Goal: Transaction & Acquisition: Purchase product/service

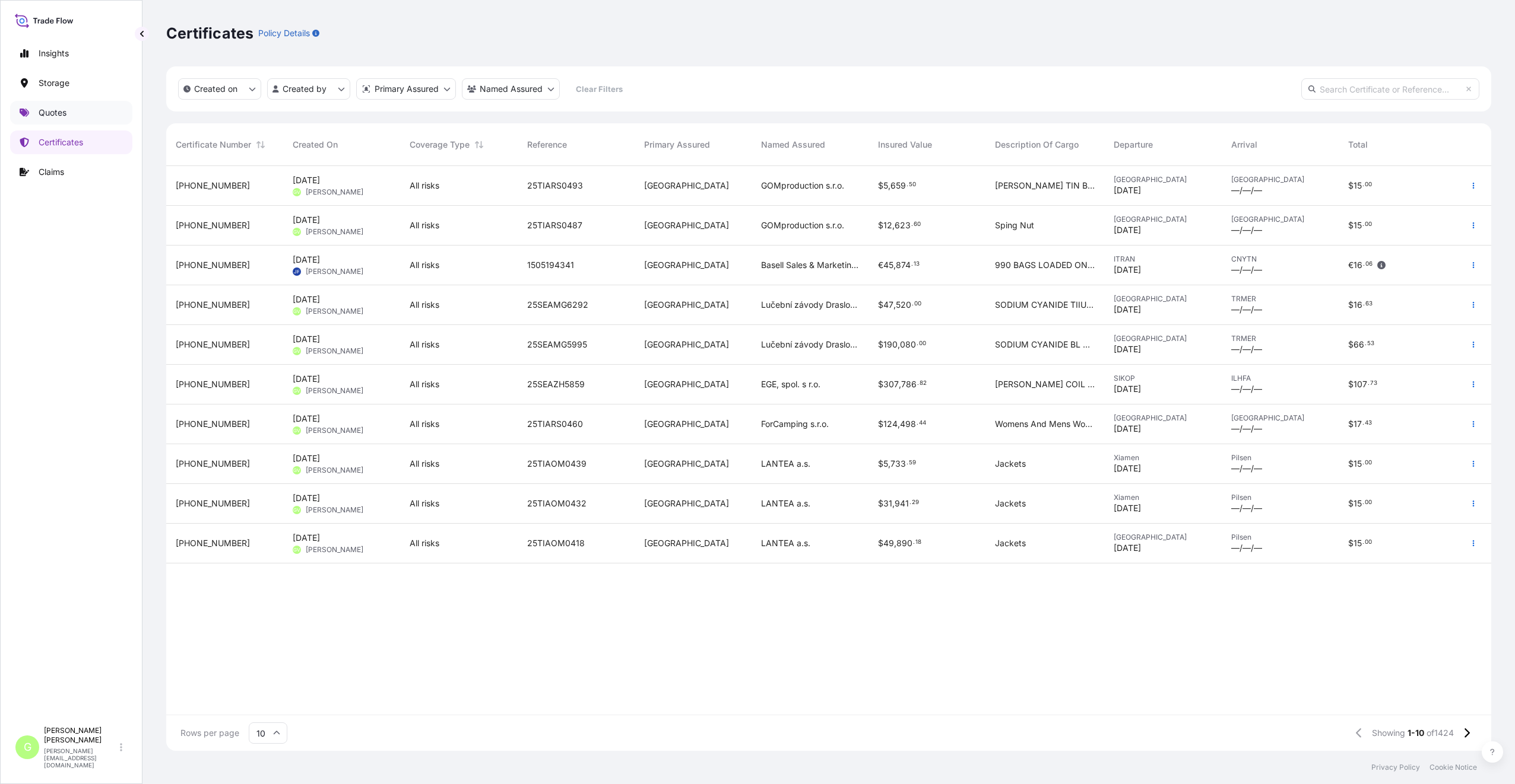
scroll to position [583, 1316]
click at [36, 115] on link "Quotes" at bounding box center [71, 113] width 122 height 23
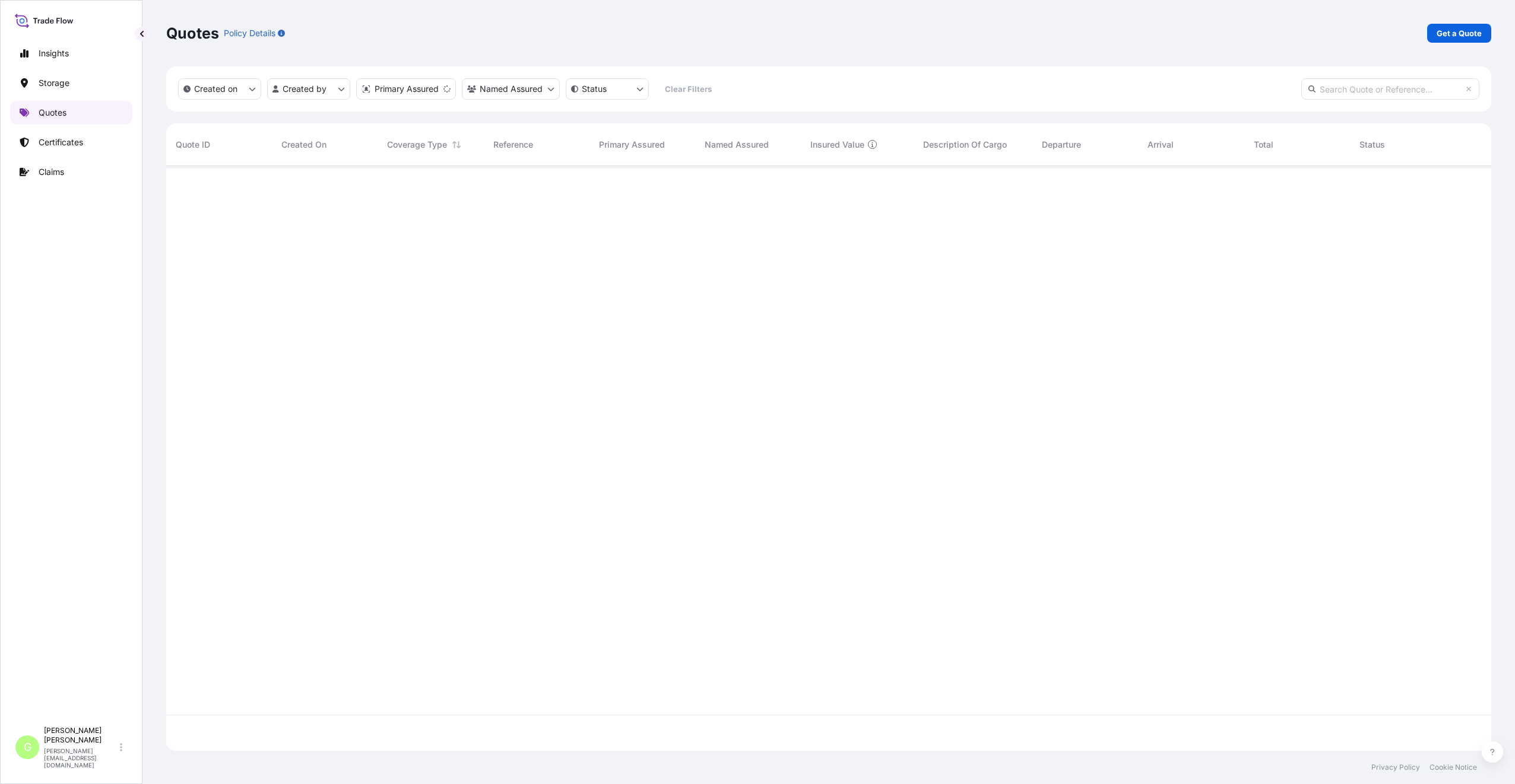
scroll to position [583, 1316]
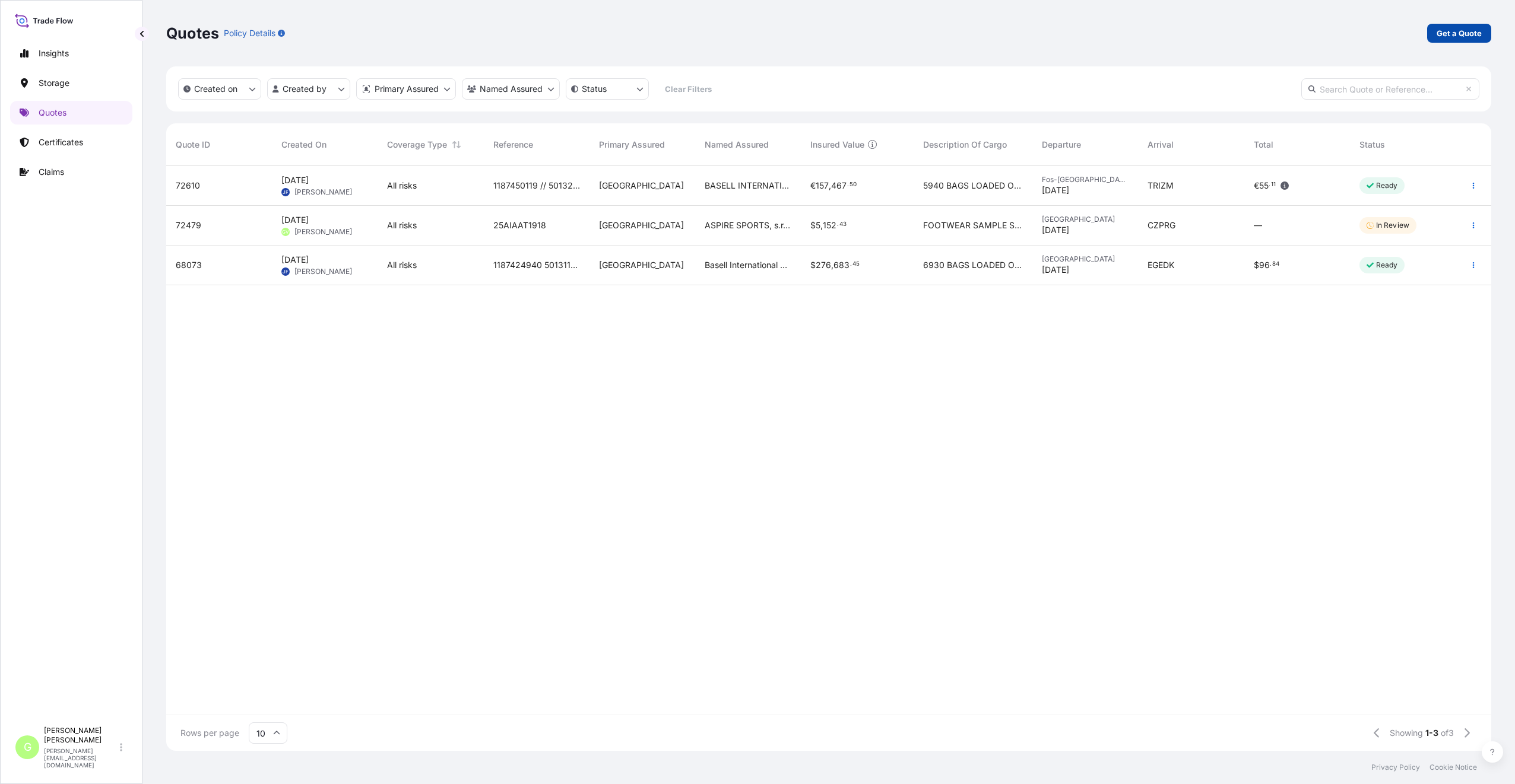
click at [1456, 36] on p "Get a Quote" at bounding box center [1459, 33] width 45 height 12
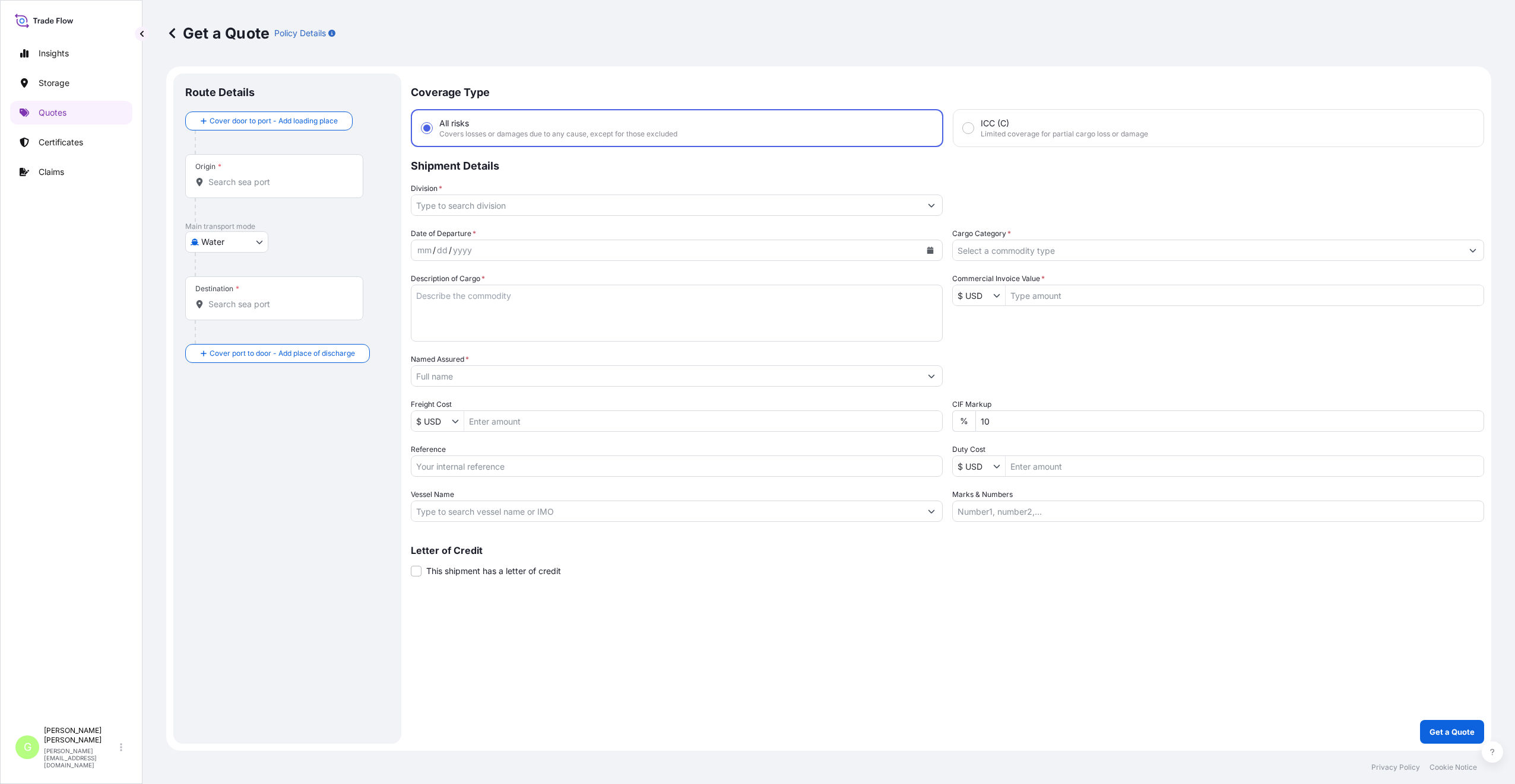
click at [197, 243] on body "Insights Storage Quotes Certificates Claims G [PERSON_NAME] [PERSON_NAME][EMAIL…" at bounding box center [758, 392] width 1515 height 784
click at [216, 314] on span "Inland" at bounding box center [219, 316] width 23 height 12
select select "Inland"
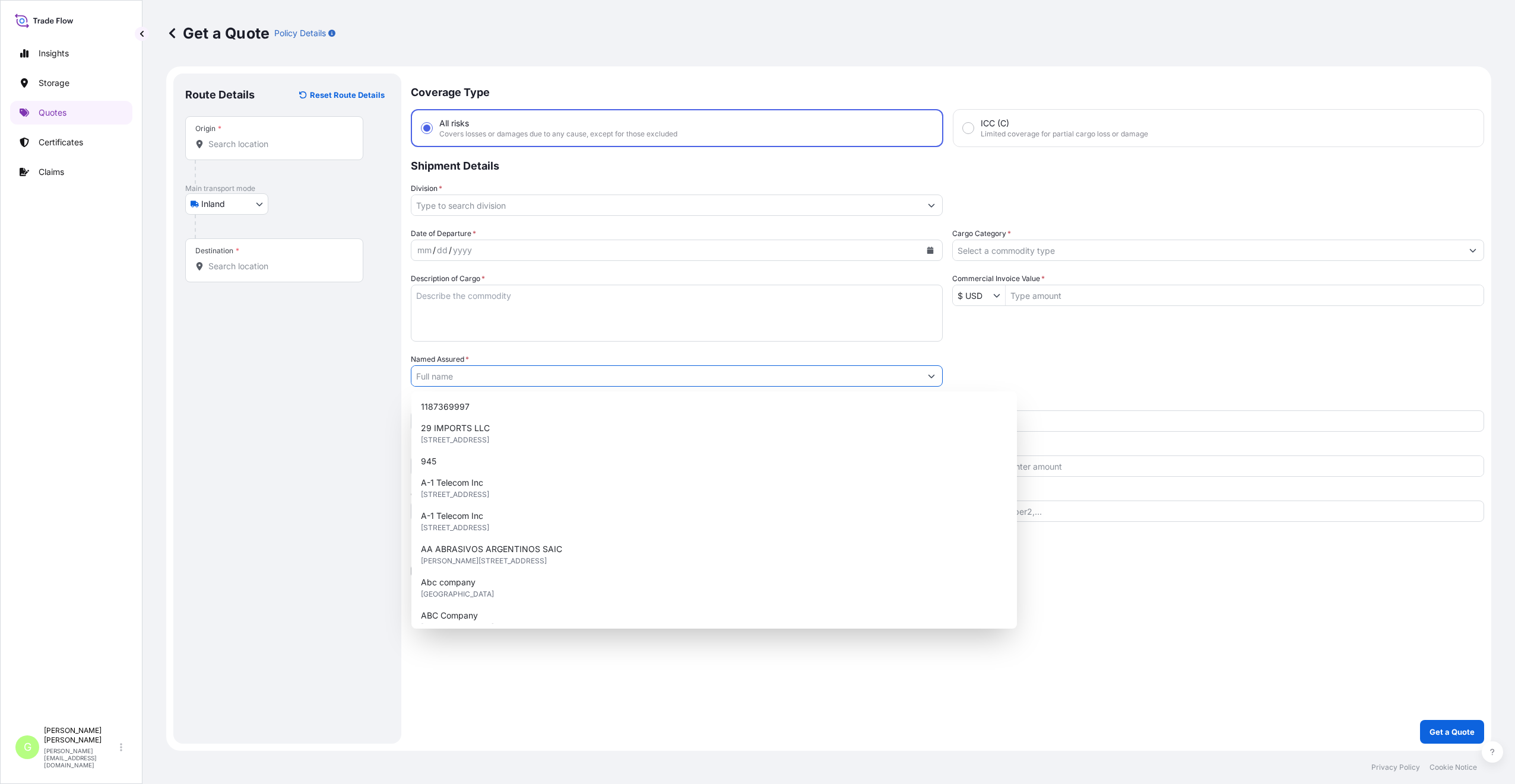
click at [426, 375] on input "Named Assured *" at bounding box center [666, 376] width 509 height 22
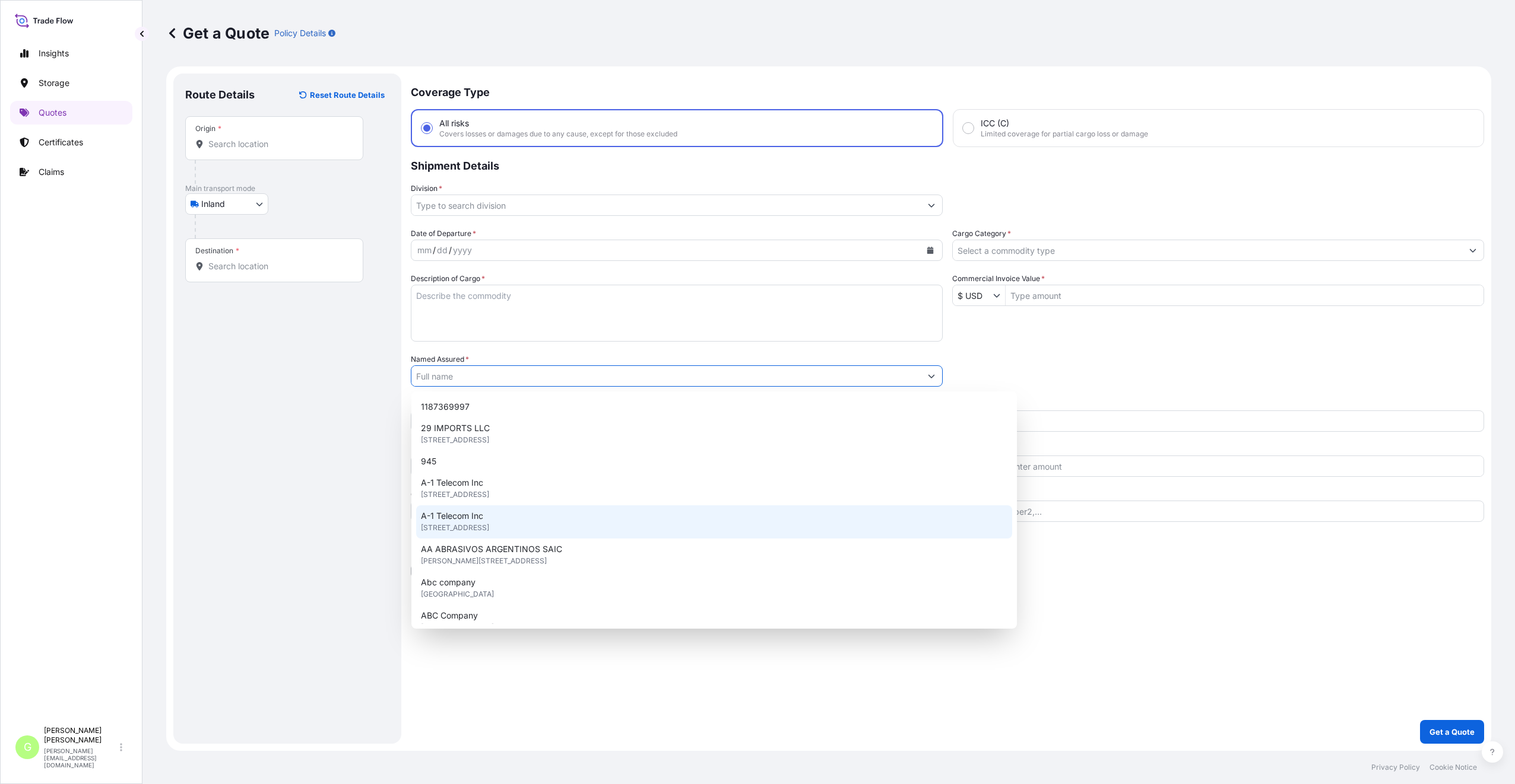
click at [325, 515] on div "Route Details Reset Route Details Place of loading Road / Inland Road / Inland …" at bounding box center [287, 409] width 204 height 647
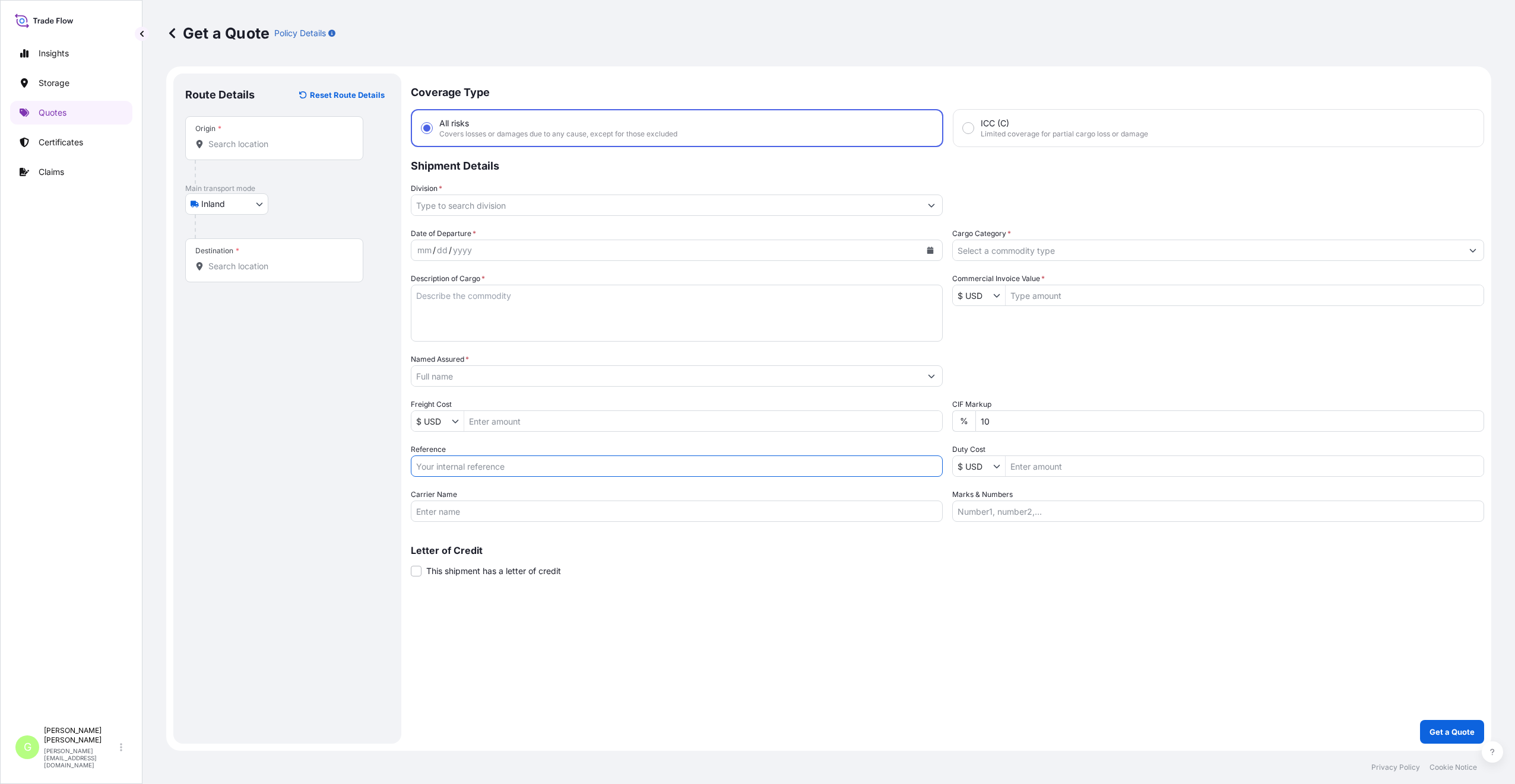
click at [436, 461] on input "Reference" at bounding box center [676, 466] width 532 height 22
paste input "25TIARS0416"
type input "25TIARS0416"
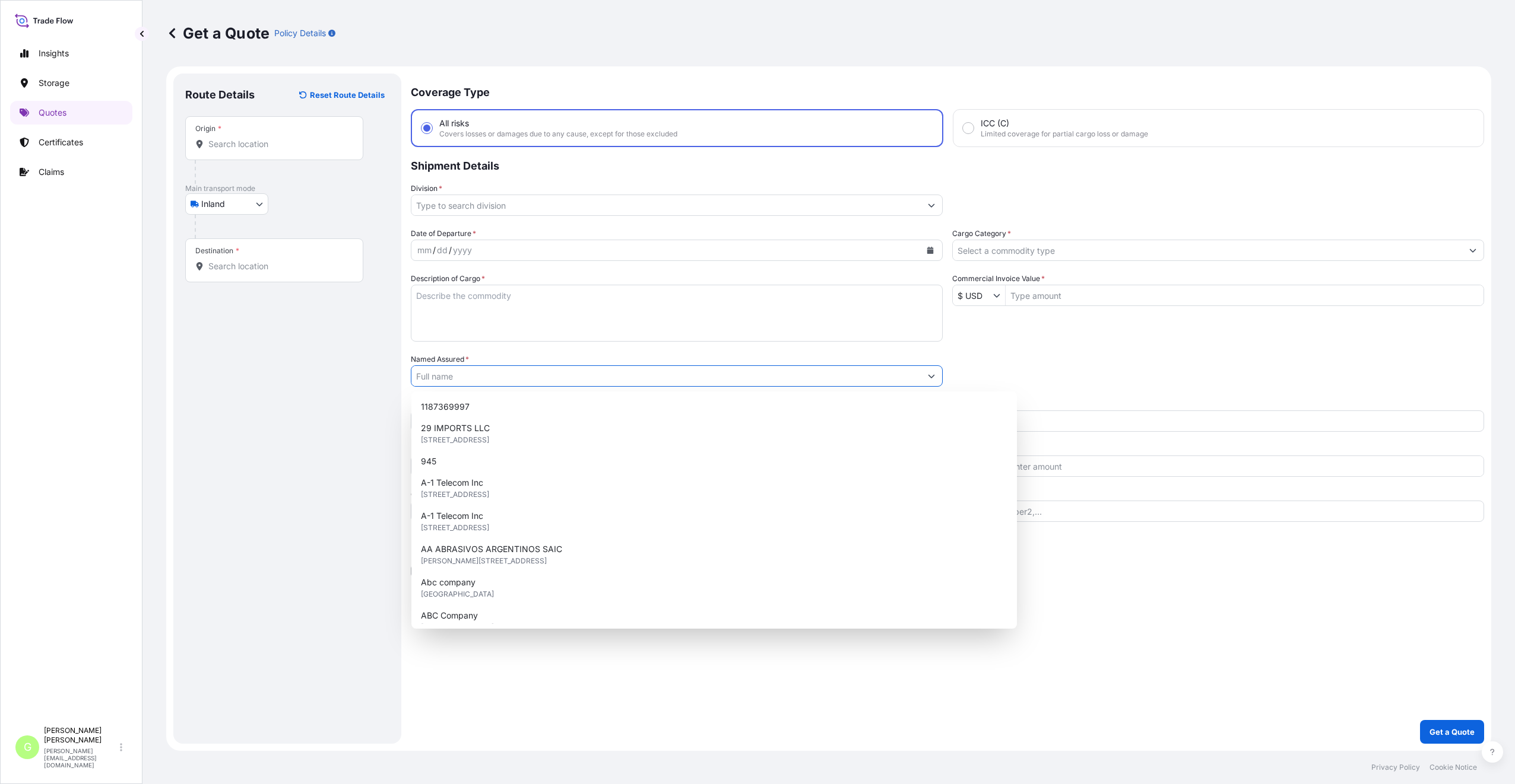
click at [472, 375] on input "Named Assured *" at bounding box center [666, 376] width 509 height 22
paste input "Zaox Construction Machinery a.s."
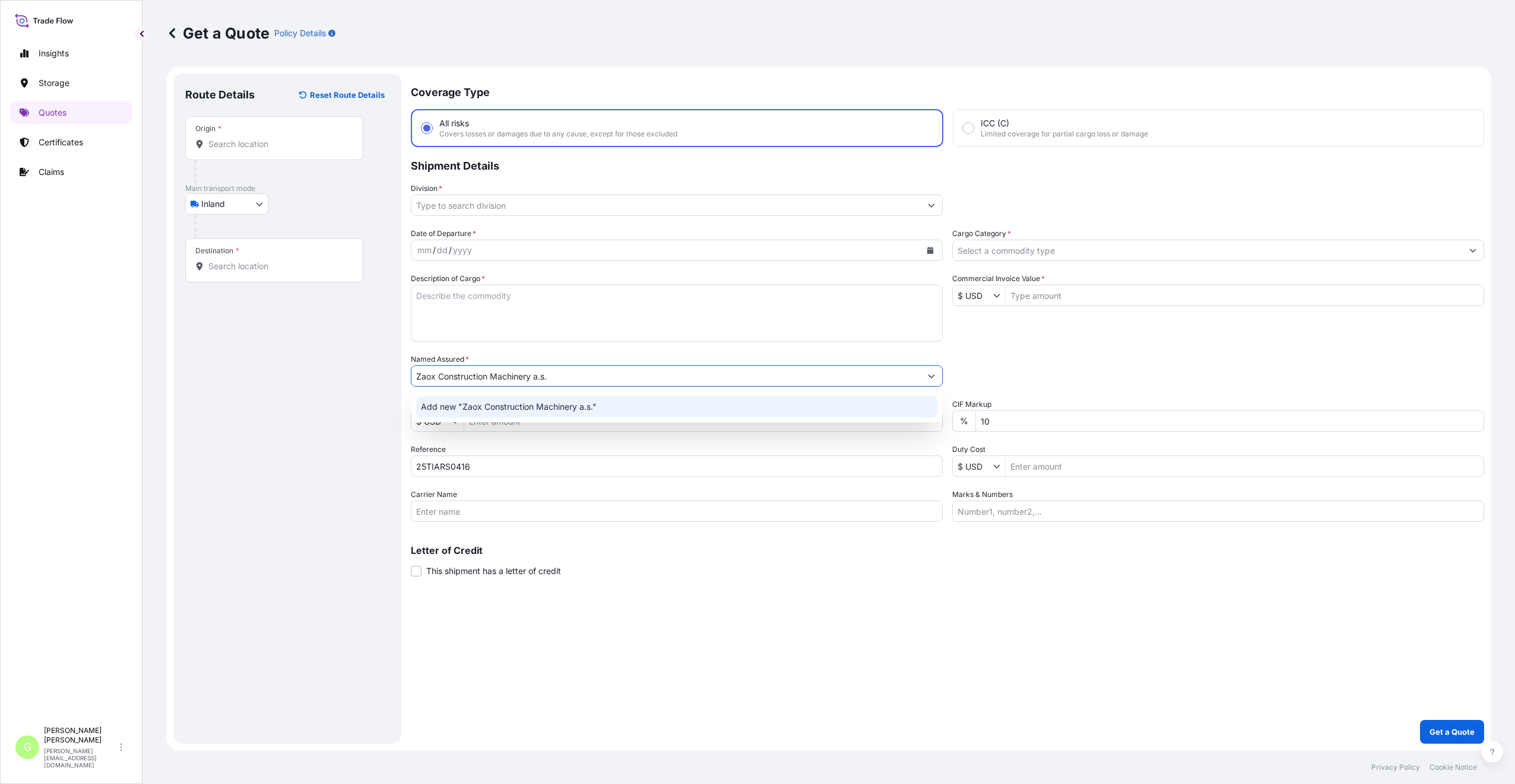
click at [478, 406] on span "Add new "Zaox Construction Machinery a.s."" at bounding box center [508, 407] width 176 height 12
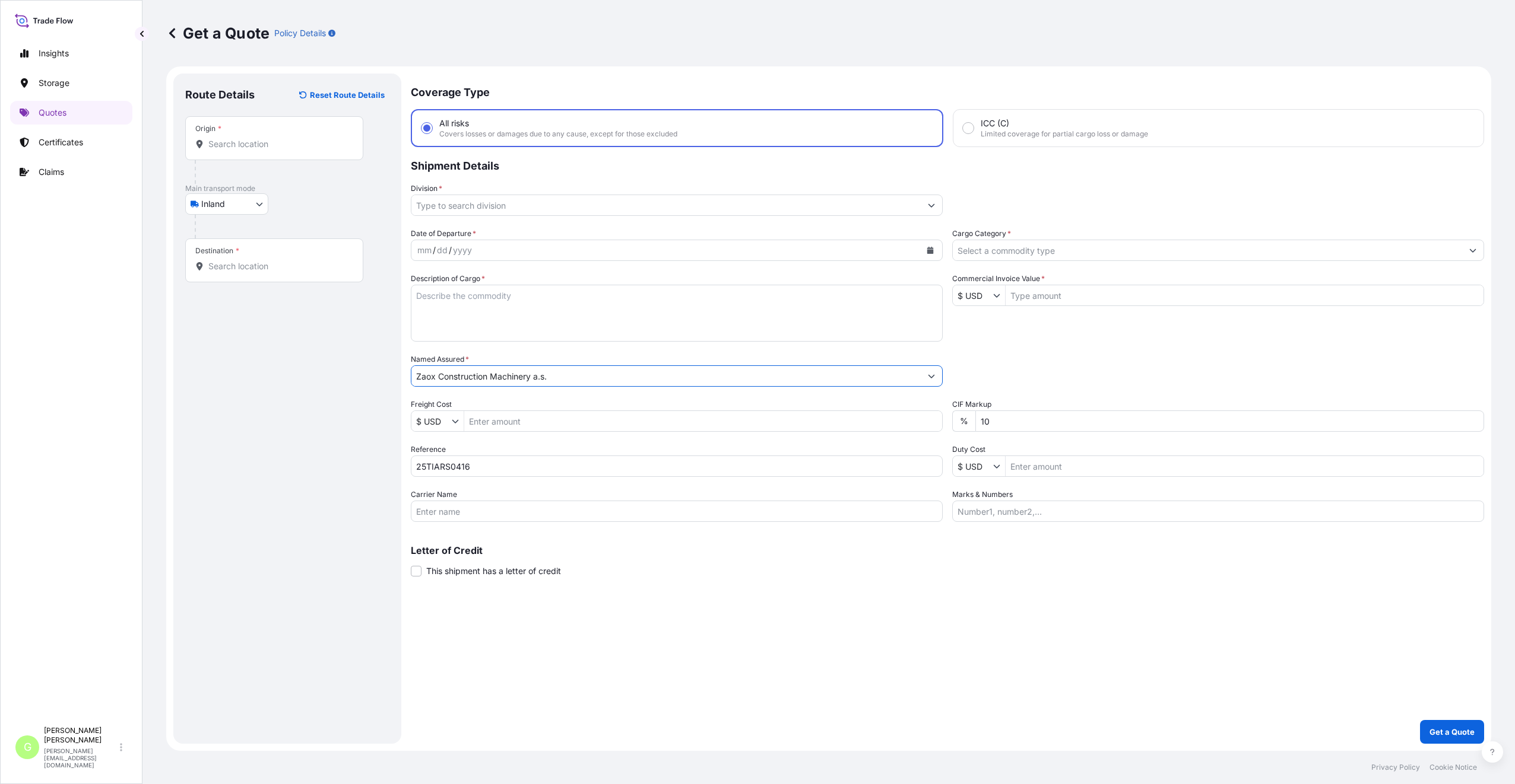
type input "Zaox Construction Machinery a.s."
click at [1082, 295] on input "Commercial Invoice Value *" at bounding box center [1244, 296] width 477 height 22
paste input "8630.0000"
type input "8,630"
click at [518, 422] on input "Freight Cost" at bounding box center [702, 421] width 477 height 22
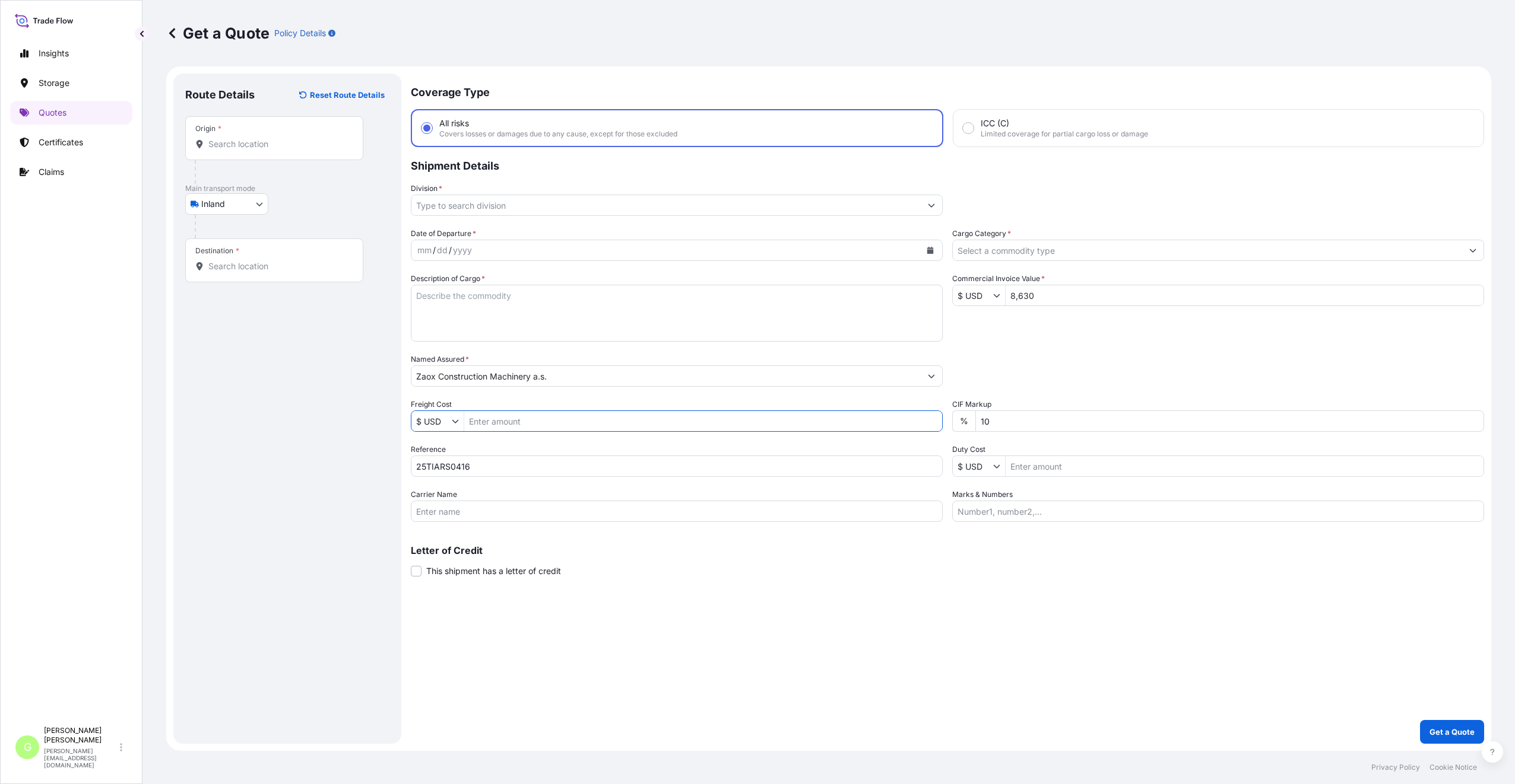
paste input "1060"
type input "1,060"
click at [462, 512] on input "Carrier Name" at bounding box center [676, 512] width 532 height 22
drag, startPoint x: 428, startPoint y: 516, endPoint x: 391, endPoint y: 519, distance: 37.1
click at [392, 519] on form "Route Details Reset Route Details Place of loading Road / Inland Road / Inland …" at bounding box center [829, 409] width 1324 height 685
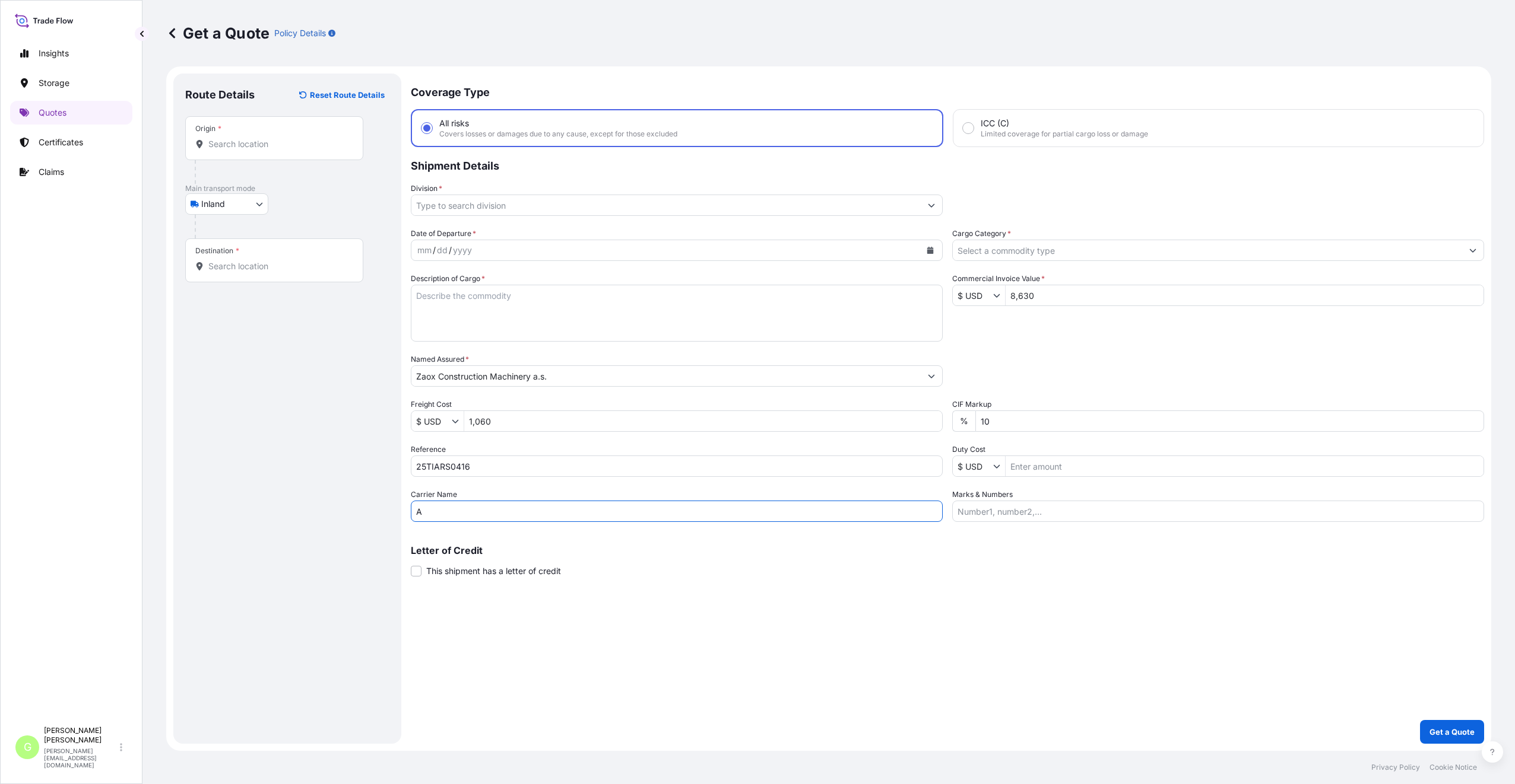
type input "Austromar s.r.o."
click at [482, 205] on input "Division *" at bounding box center [666, 206] width 509 height 22
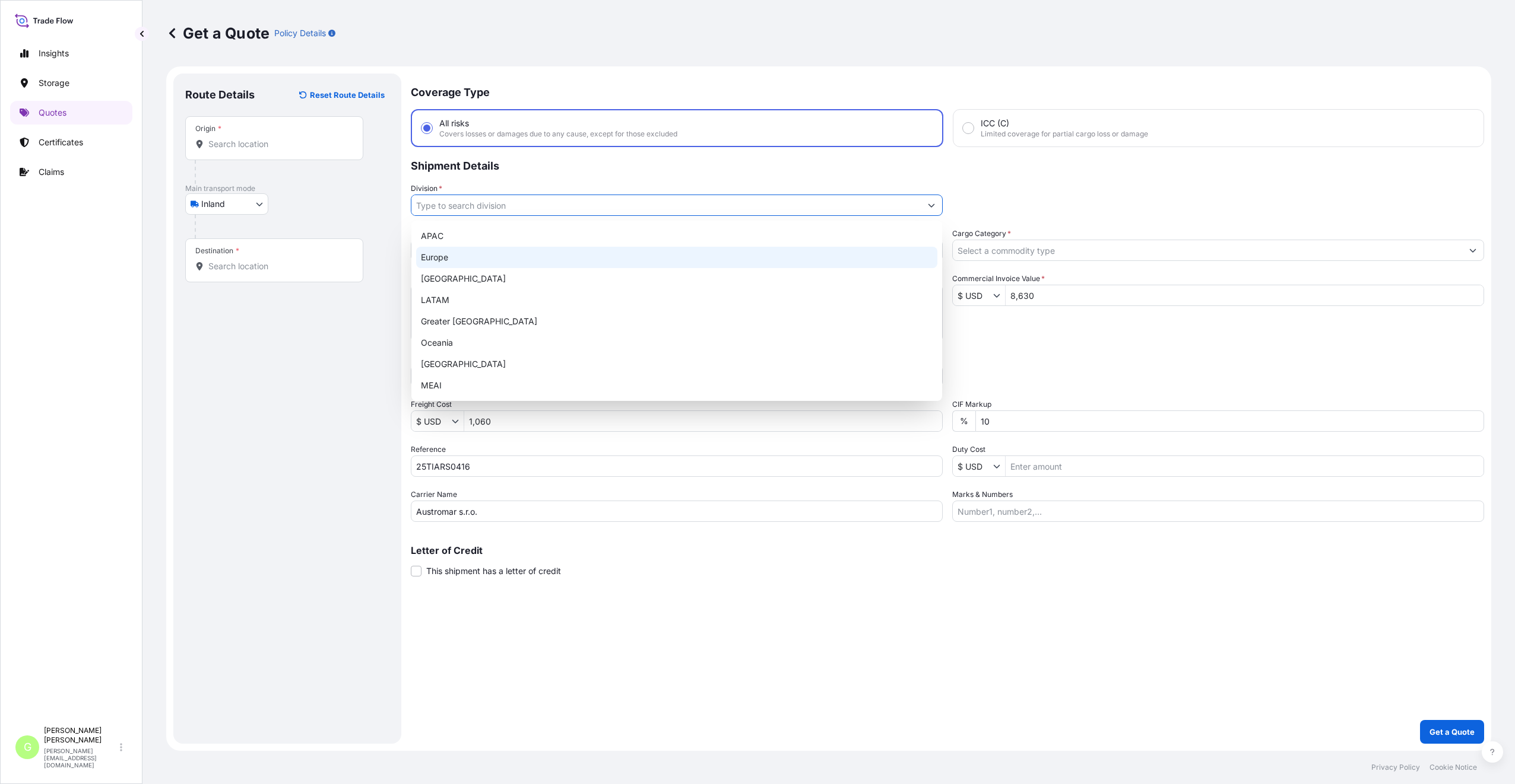
click at [431, 257] on div "Europe" at bounding box center [676, 257] width 521 height 22
type input "Europe"
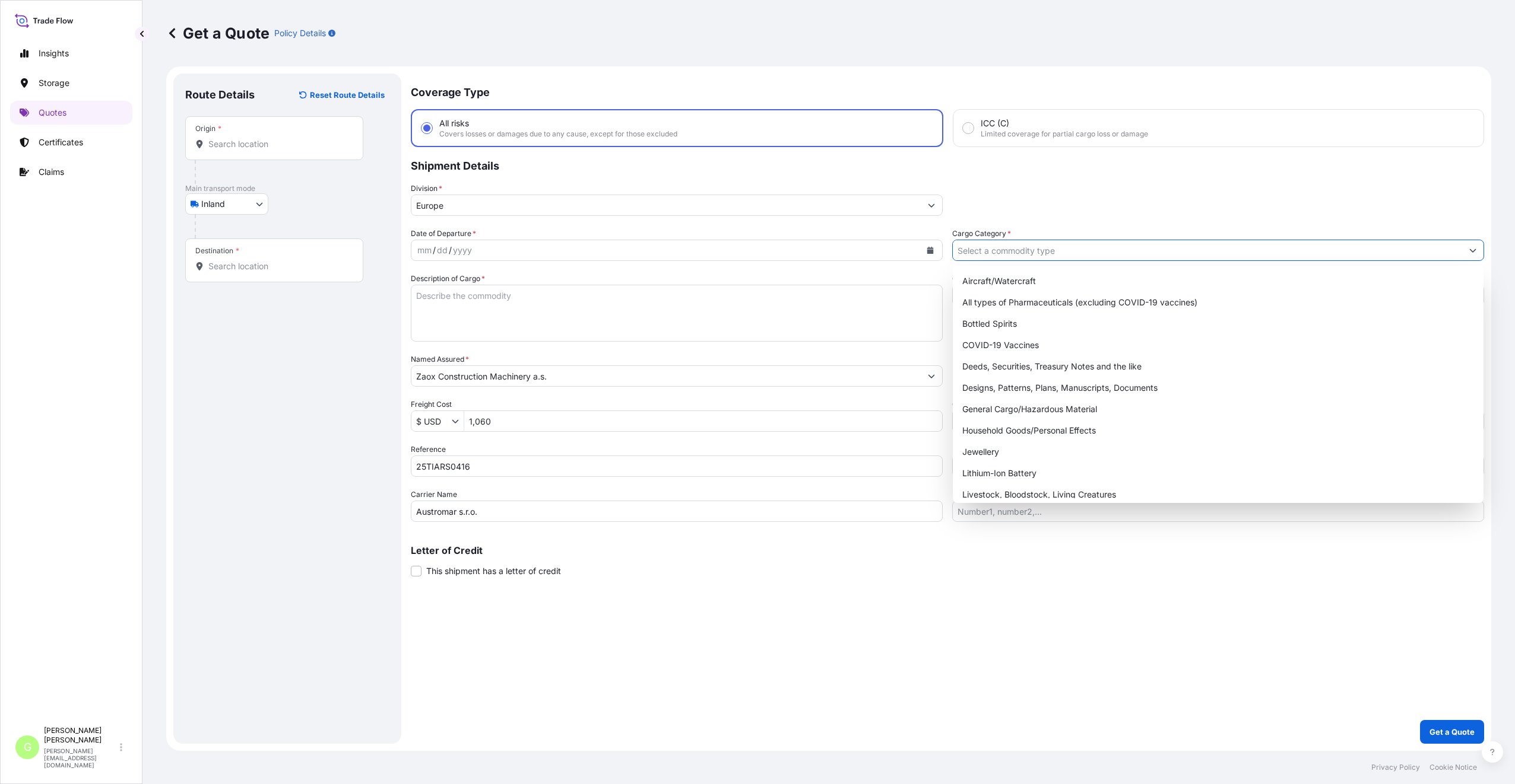
click at [994, 255] on input "Cargo Category *" at bounding box center [1206, 251] width 509 height 22
click at [1017, 409] on div "General Cargo/Hazardous Material" at bounding box center [1217, 410] width 521 height 22
type input "General Cargo/Hazardous Material"
click at [217, 144] on input "Origin *" at bounding box center [278, 144] width 140 height 12
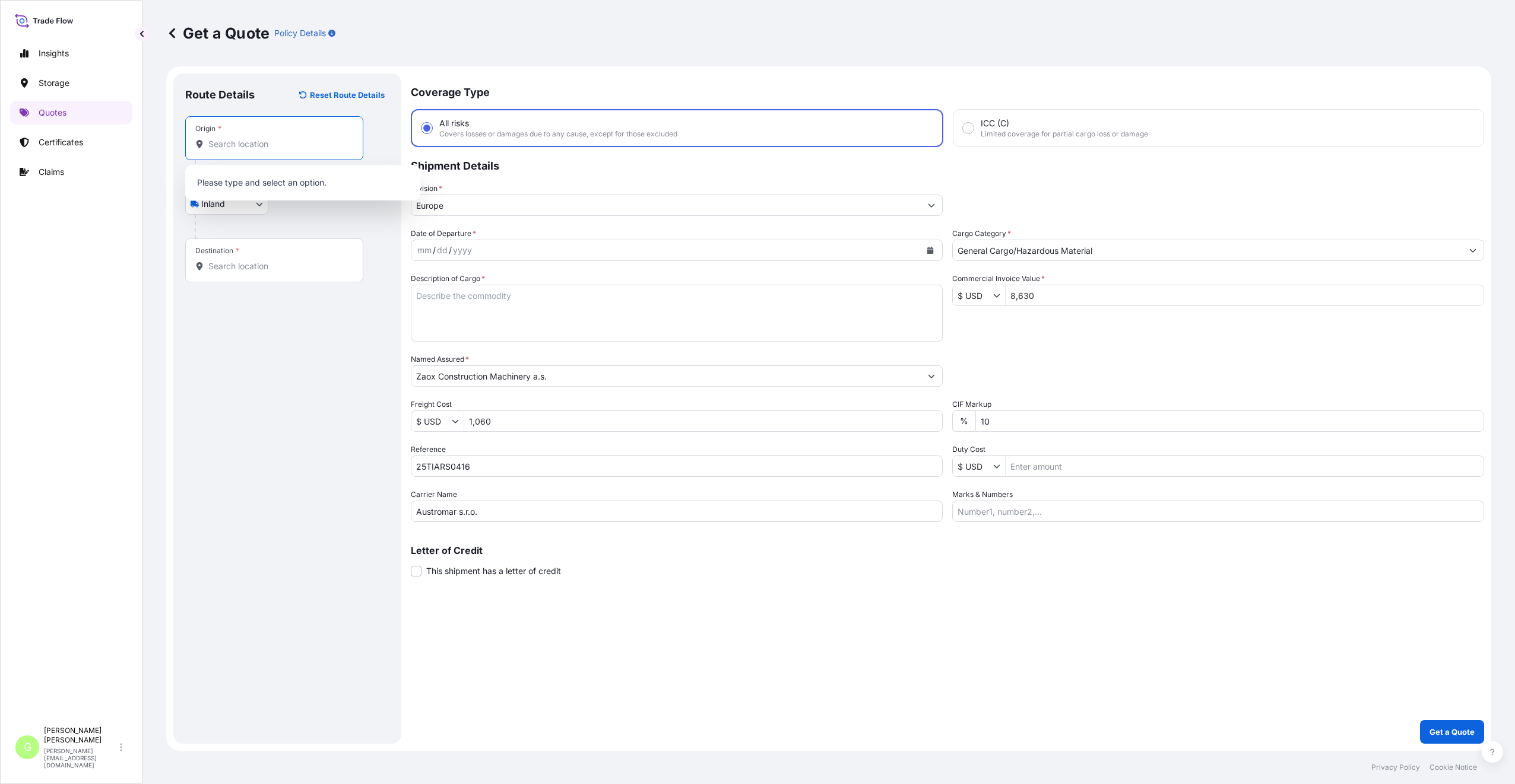
paste input "[GEOGRAPHIC_DATA]"
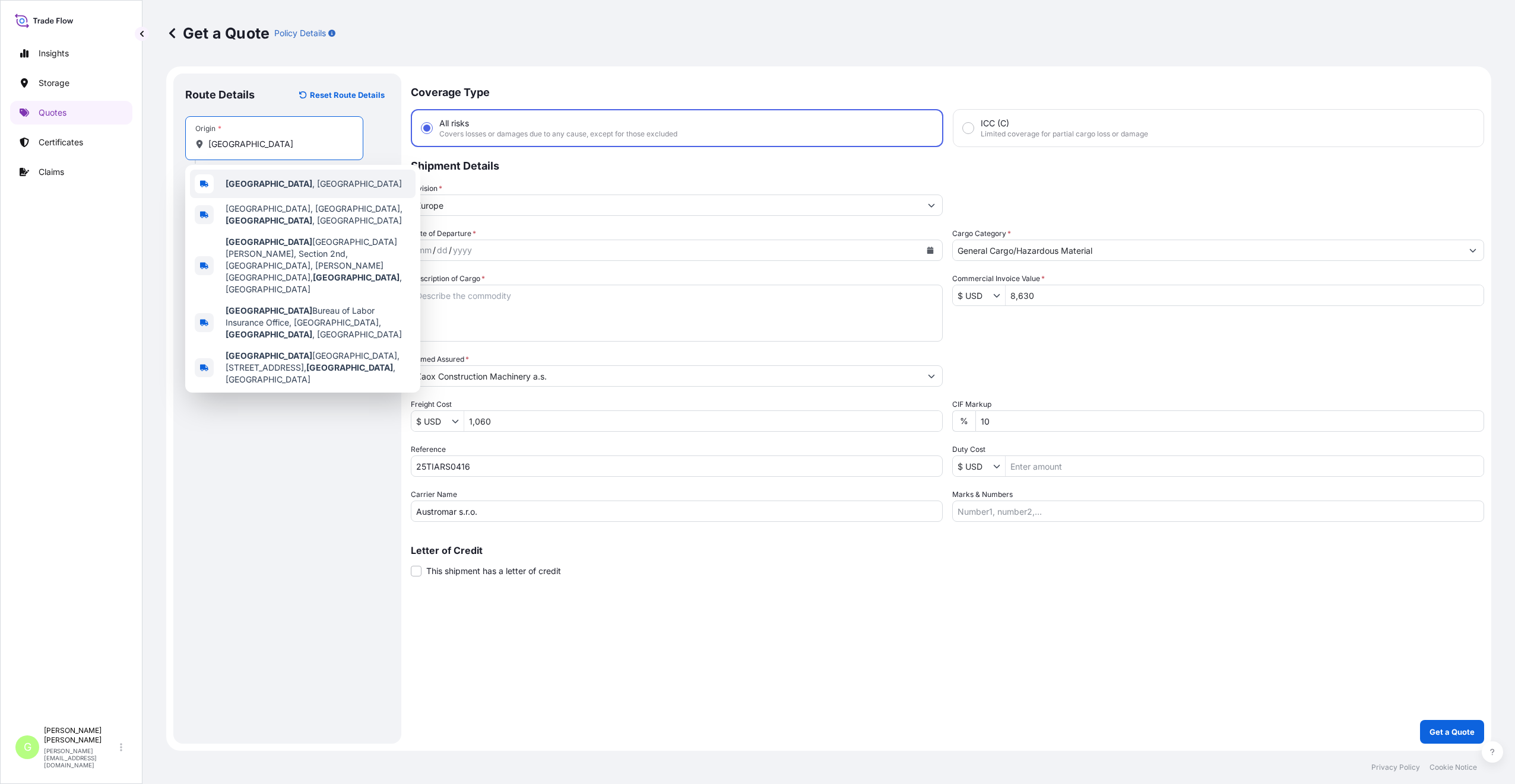
click at [245, 185] on b "[GEOGRAPHIC_DATA]" at bounding box center [269, 184] width 87 height 10
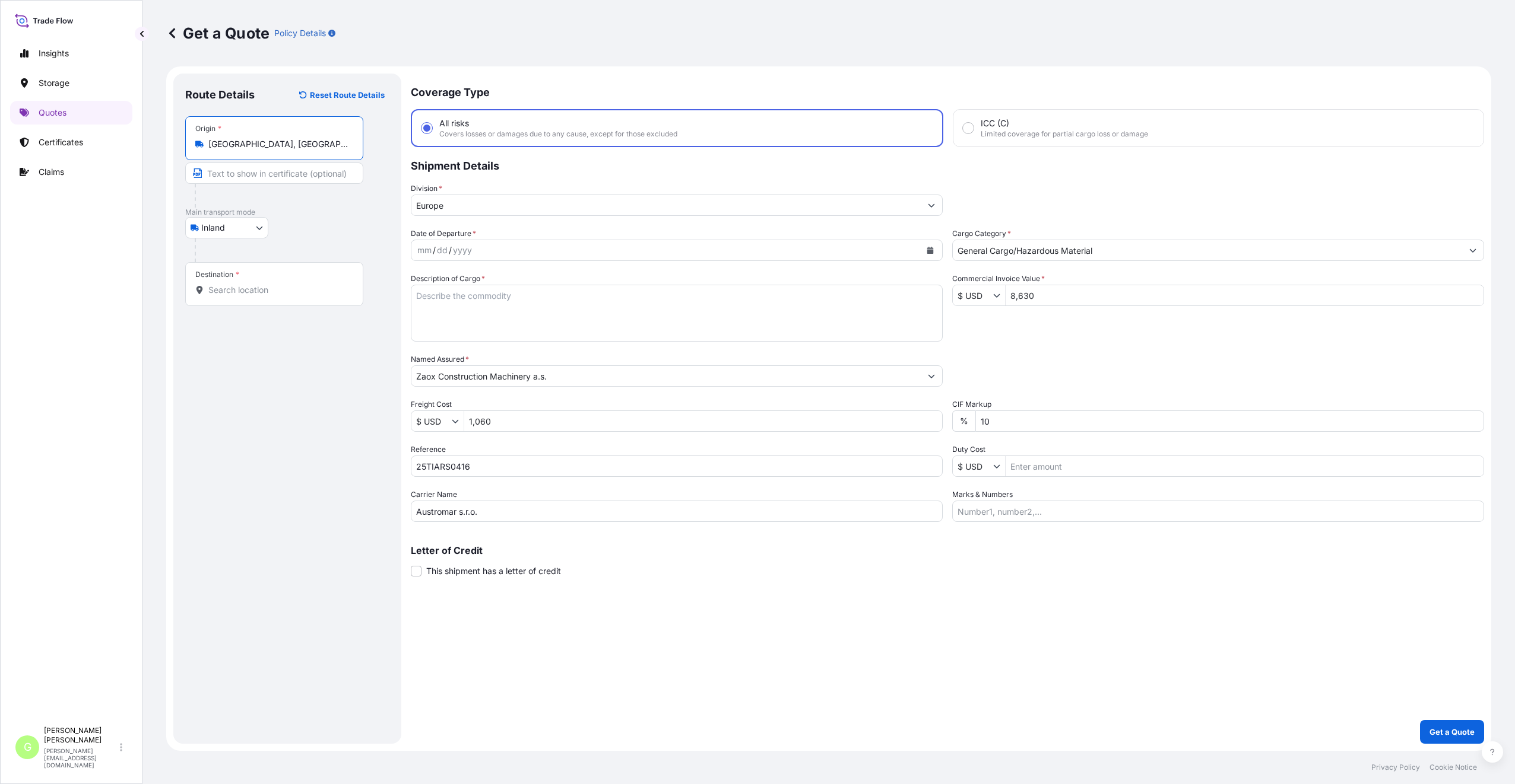
drag, startPoint x: 289, startPoint y: 146, endPoint x: 206, endPoint y: 145, distance: 83.0
click at [206, 145] on div "[GEOGRAPHIC_DATA], [GEOGRAPHIC_DATA]" at bounding box center [274, 144] width 158 height 12
type input "[GEOGRAPHIC_DATA], [GEOGRAPHIC_DATA]"
click at [237, 171] on input "Text to appear on certificate" at bounding box center [273, 174] width 178 height 22
paste input "[GEOGRAPHIC_DATA], [GEOGRAPHIC_DATA]"
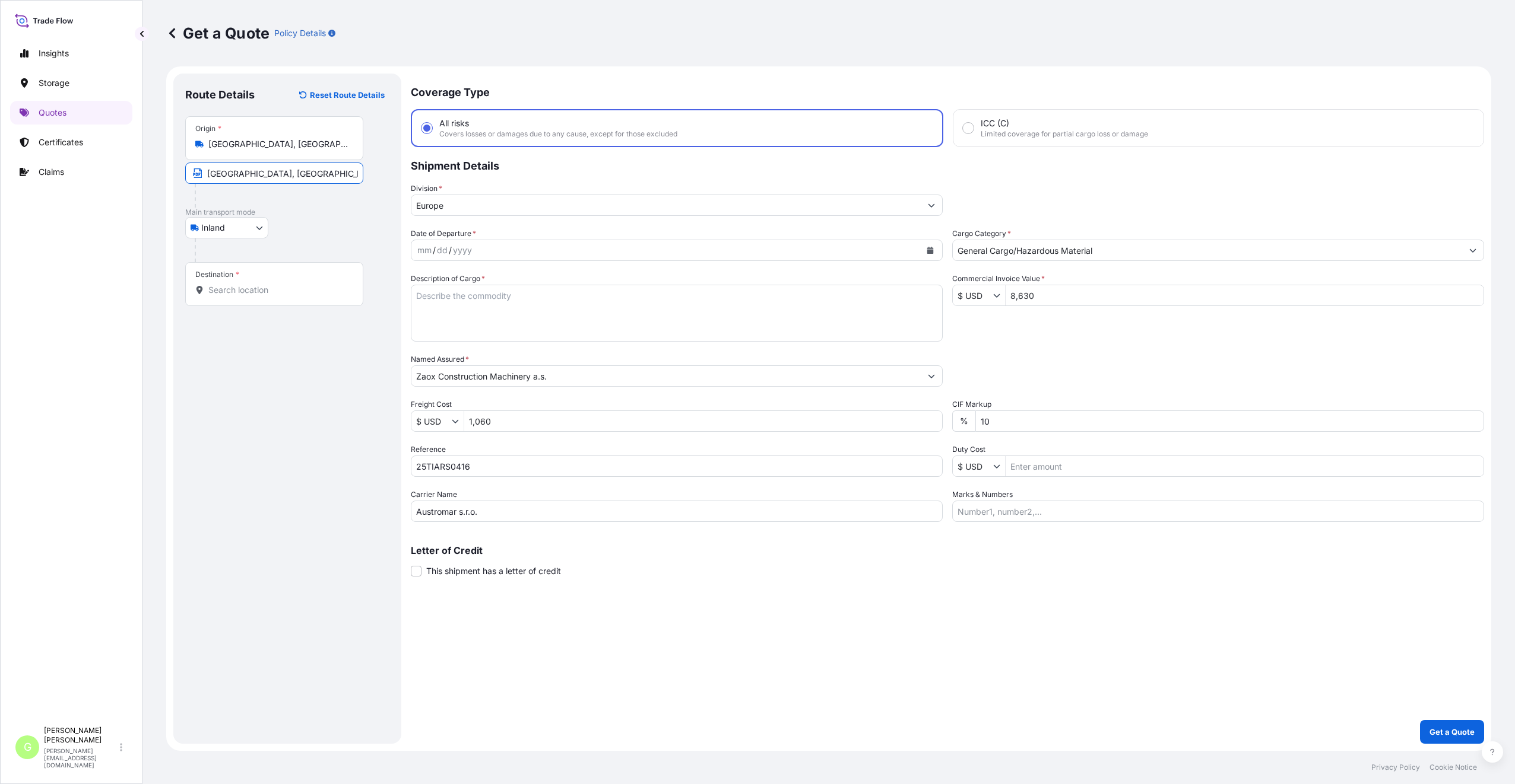
type input "[GEOGRAPHIC_DATA], [GEOGRAPHIC_DATA]"
click at [247, 297] on div "Destination *" at bounding box center [273, 284] width 178 height 44
click at [247, 296] on input "Destination *" at bounding box center [278, 290] width 140 height 12
click at [228, 293] on input "Destination * Please select a destination" at bounding box center [278, 290] width 140 height 12
paste input "Králův Dvůr"
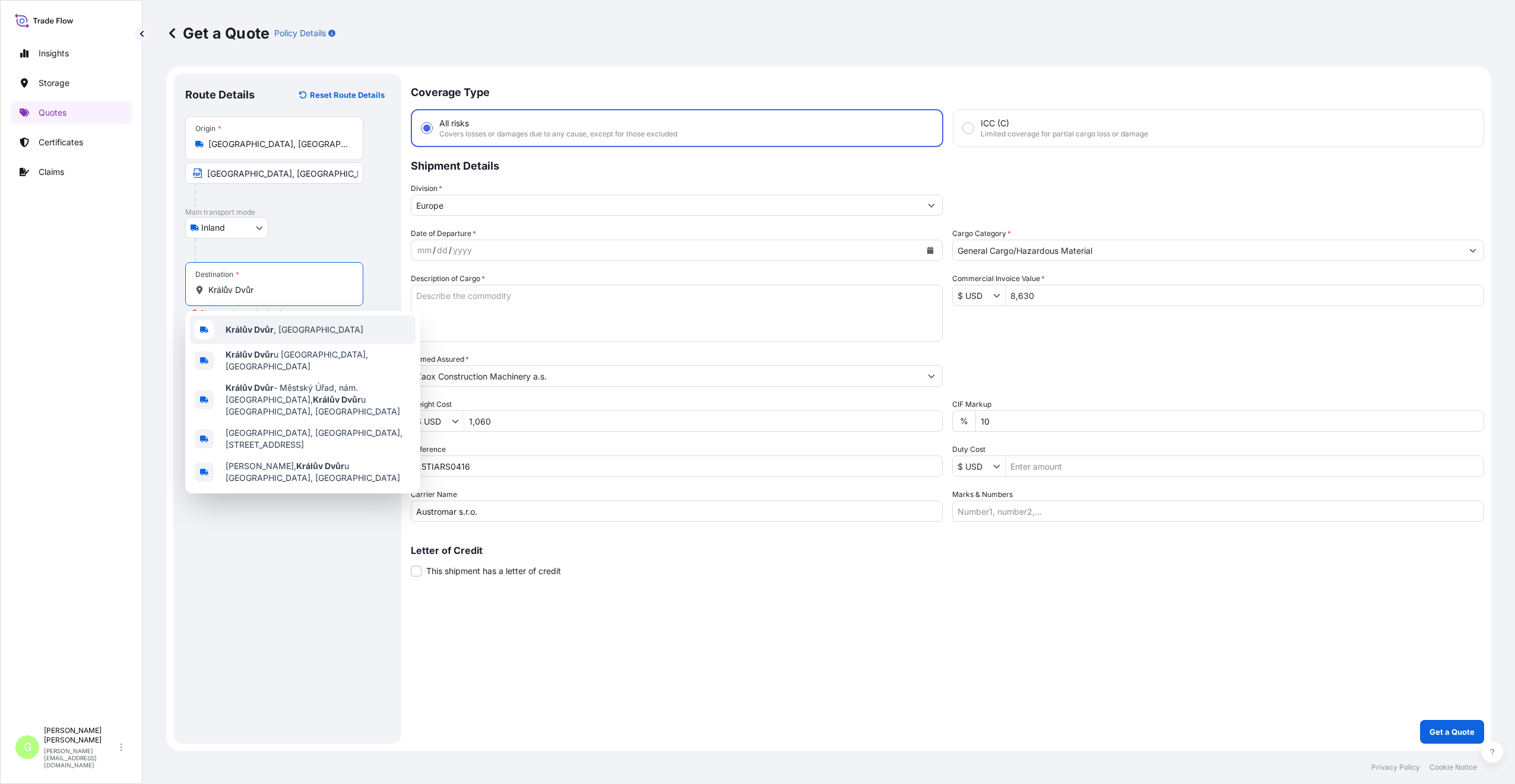
click at [251, 328] on b "Králův Dvůr" at bounding box center [250, 329] width 48 height 10
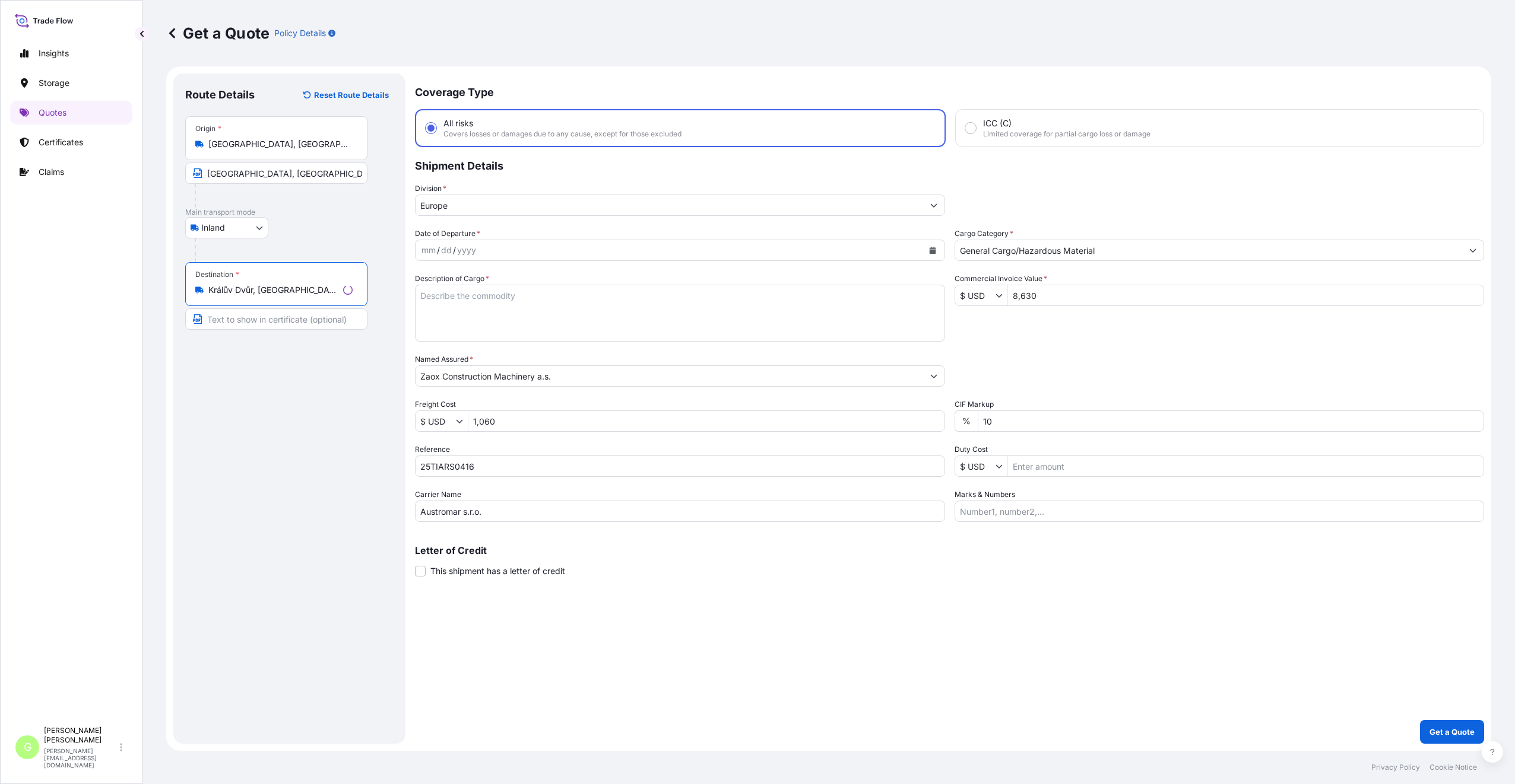
type input "Králův Dvůr, [GEOGRAPHIC_DATA]"
click at [244, 318] on input "Text to appear on certificate" at bounding box center [276, 319] width 182 height 22
paste input "Králův Dvůr"
type input "Králův Dvůr, [GEOGRAPHIC_DATA]"
click at [298, 436] on div "Route Details Reset Route Details Place of loading Road / [GEOGRAPHIC_DATA] / I…" at bounding box center [287, 409] width 204 height 647
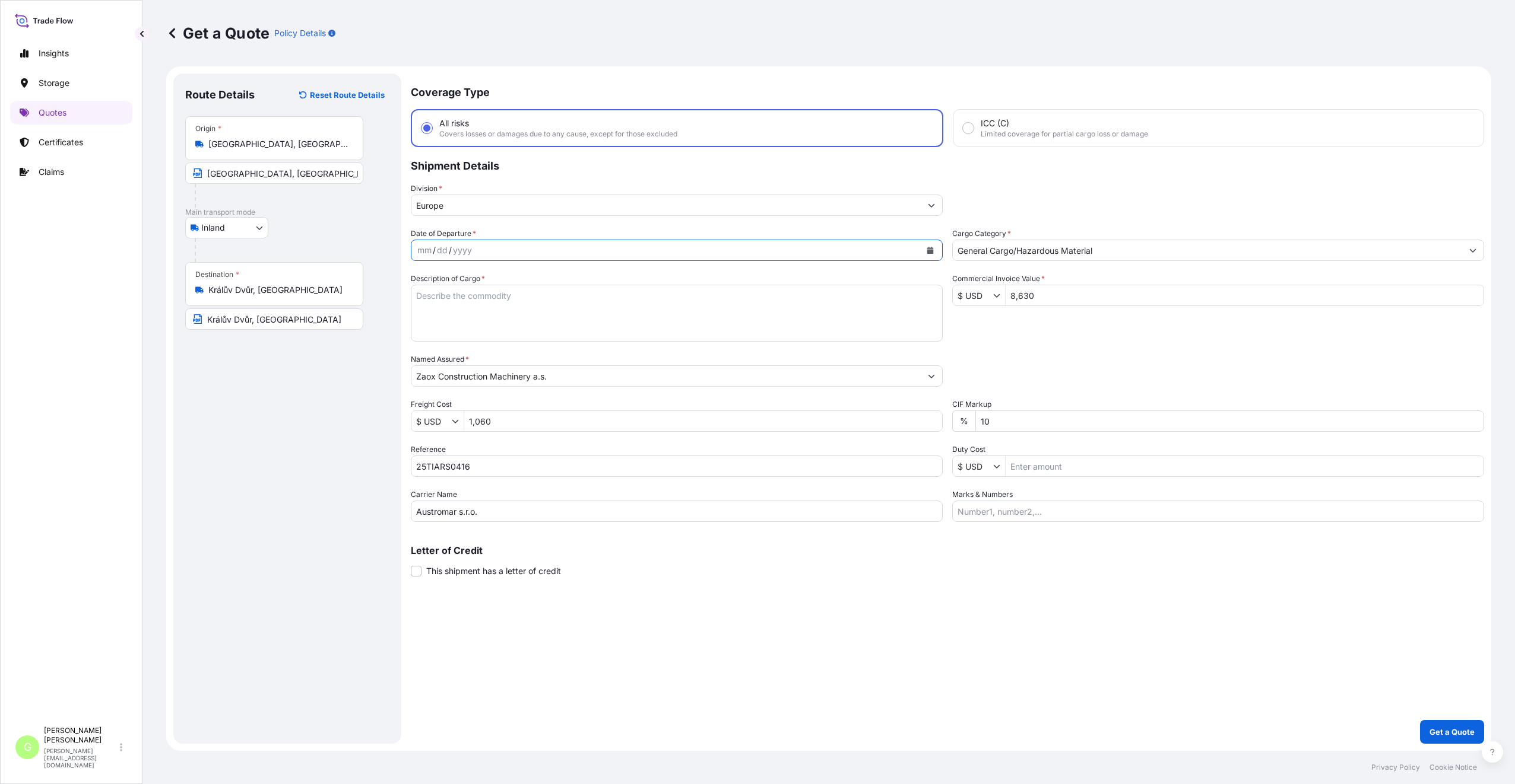
click at [932, 247] on icon "Calendar" at bounding box center [931, 250] width 7 height 8
click at [436, 289] on button "Previous" at bounding box center [435, 284] width 26 height 19
click at [476, 399] on div "19" at bounding box center [477, 396] width 22 height 22
drag, startPoint x: 468, startPoint y: 306, endPoint x: 474, endPoint y: 299, distance: 9.2
click at [469, 306] on textarea "Description of Cargo *" at bounding box center [676, 313] width 532 height 57
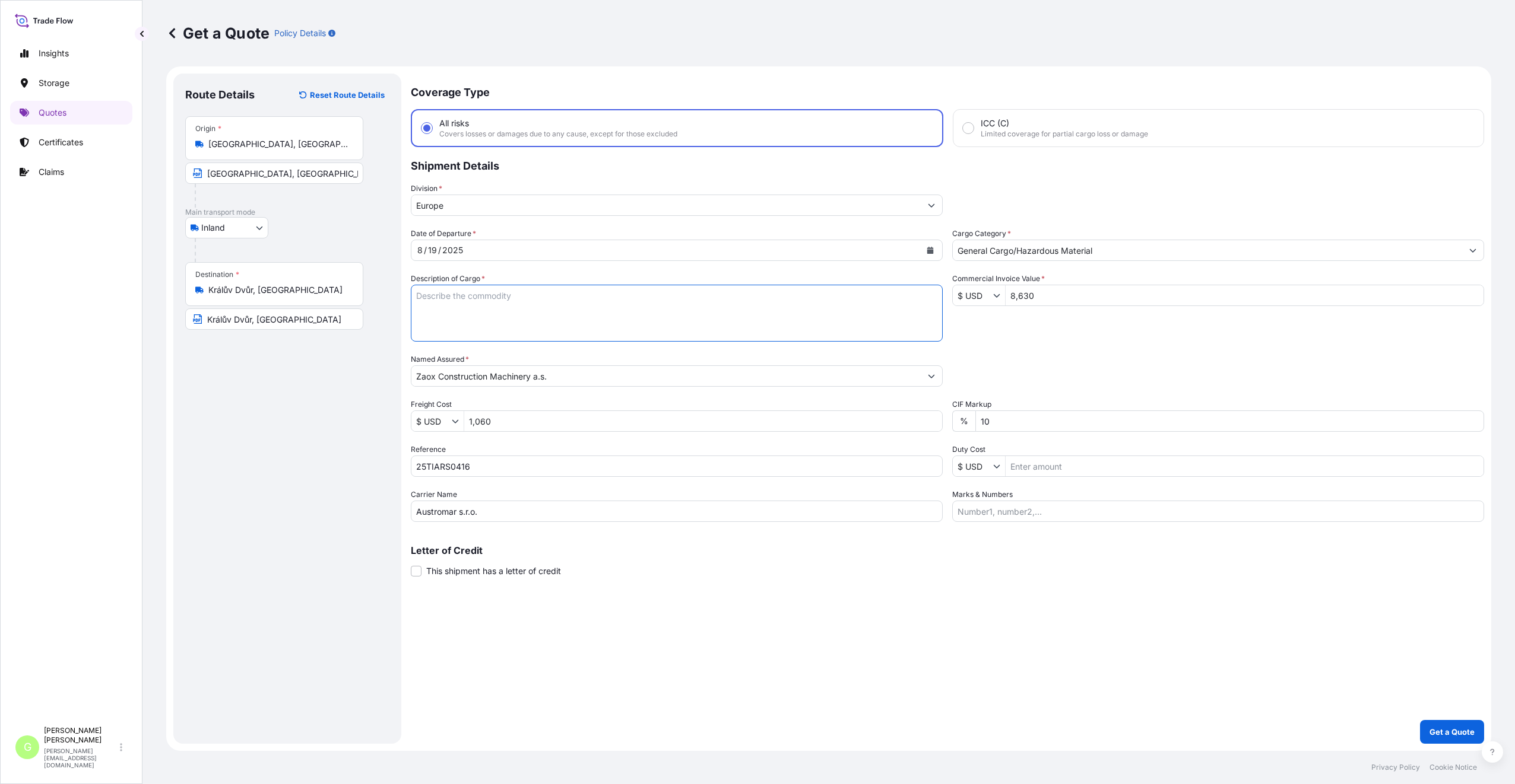
paste textarea "����� ����������� ������������� ��������� �������� �������������� �������������…"
type textarea "����� ����������� ������������� ��������� �������� �������������� �������������…"
click at [513, 333] on textarea "����� ����������� ������������� ��������� �������� �������������� �������������…" at bounding box center [676, 313] width 532 height 57
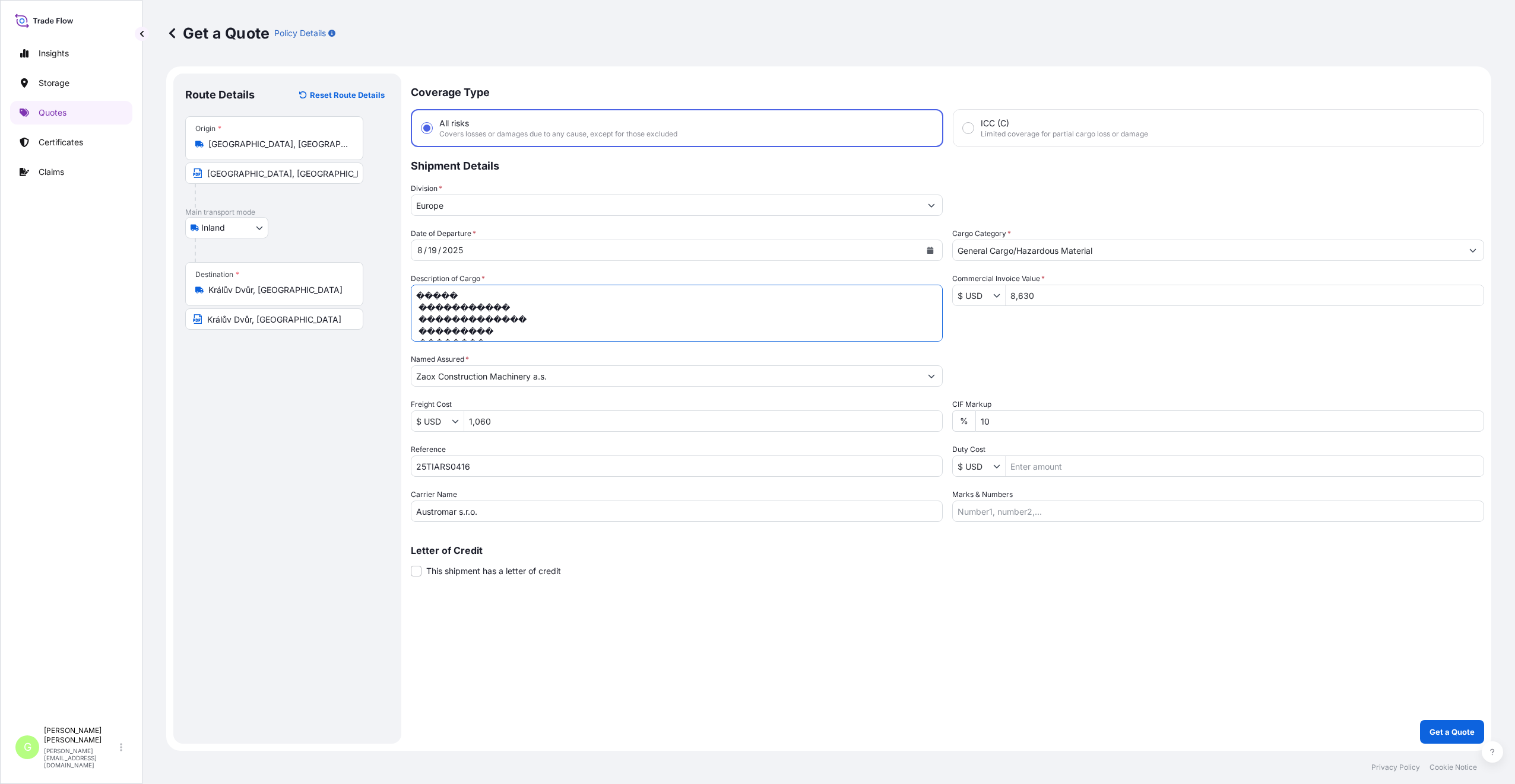
drag, startPoint x: 514, startPoint y: 336, endPoint x: 407, endPoint y: 285, distance: 118.5
click at [407, 285] on form "Route Details Reset Route Details Place of loading Road / Inland Road / Inland …" at bounding box center [829, 409] width 1324 height 685
click at [436, 295] on textarea "Description of Cargo *" at bounding box center [676, 313] width 532 height 57
click at [422, 312] on textarea "door lock" at bounding box center [676, 313] width 532 height 57
type textarea "door lock support lock fittings"
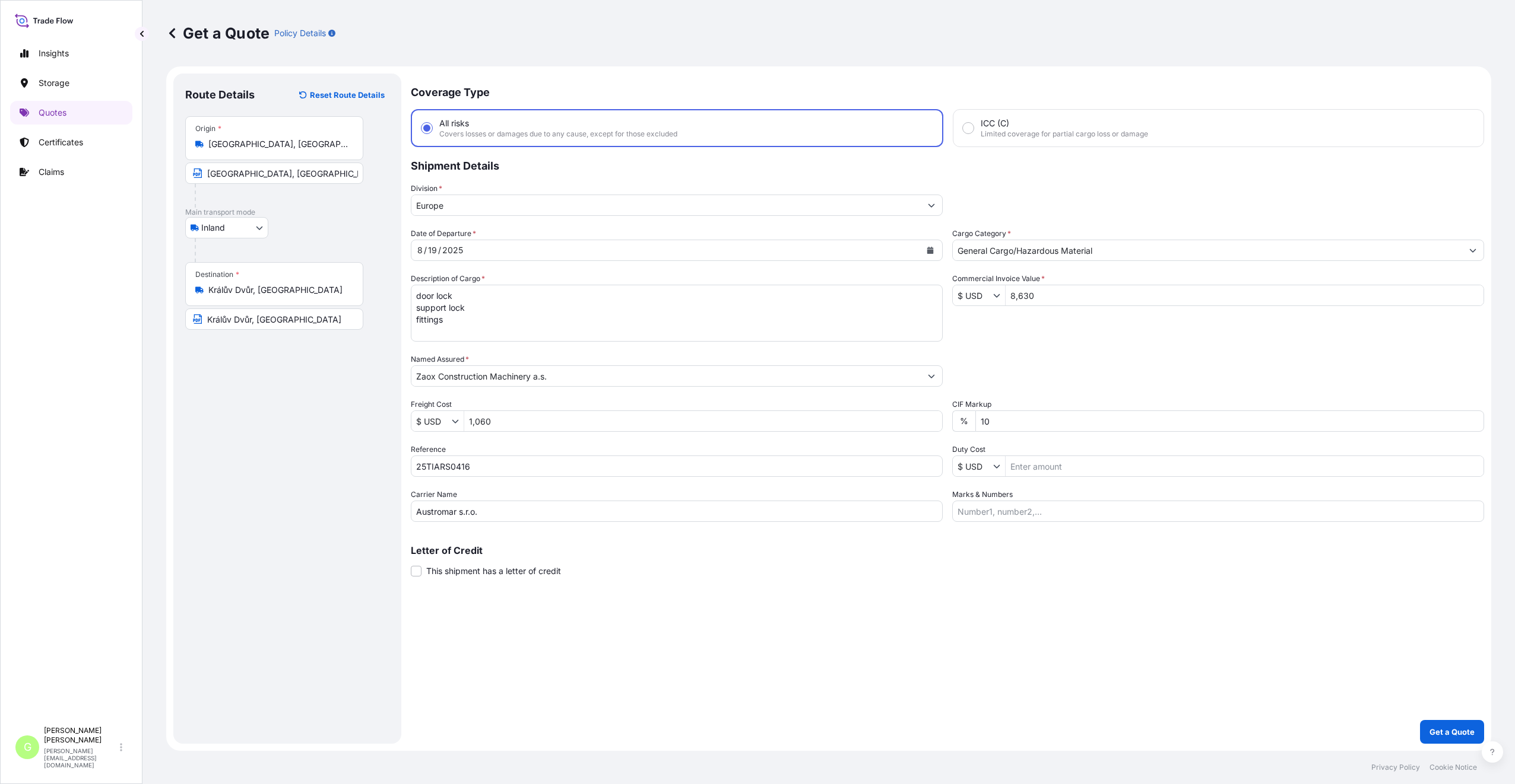
click at [228, 649] on div "Route Details Reset Route Details Place of loading Road / [GEOGRAPHIC_DATA] / I…" at bounding box center [287, 409] width 204 height 647
click at [1451, 731] on p "Get a Quote" at bounding box center [1451, 732] width 45 height 12
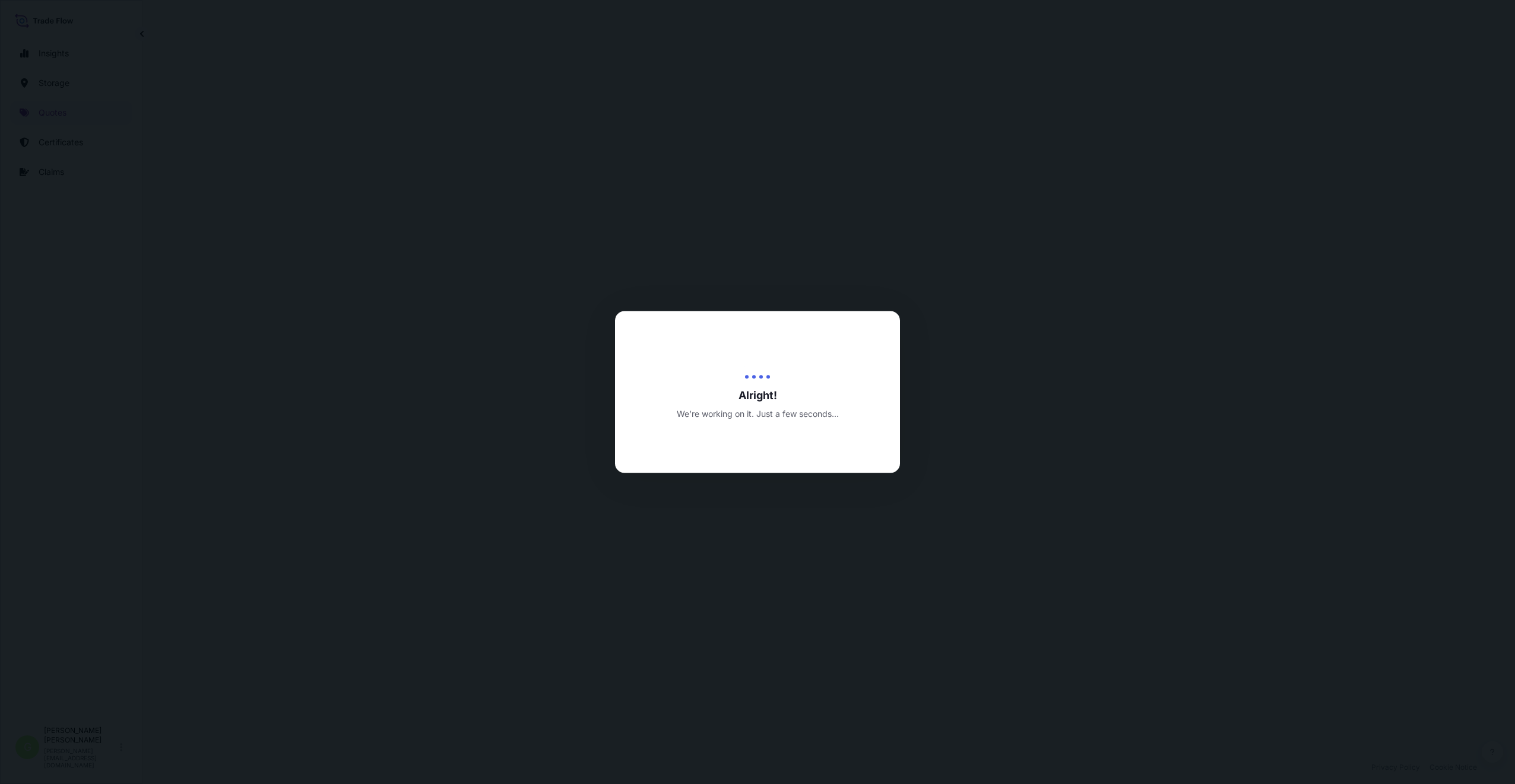
select select "Inland"
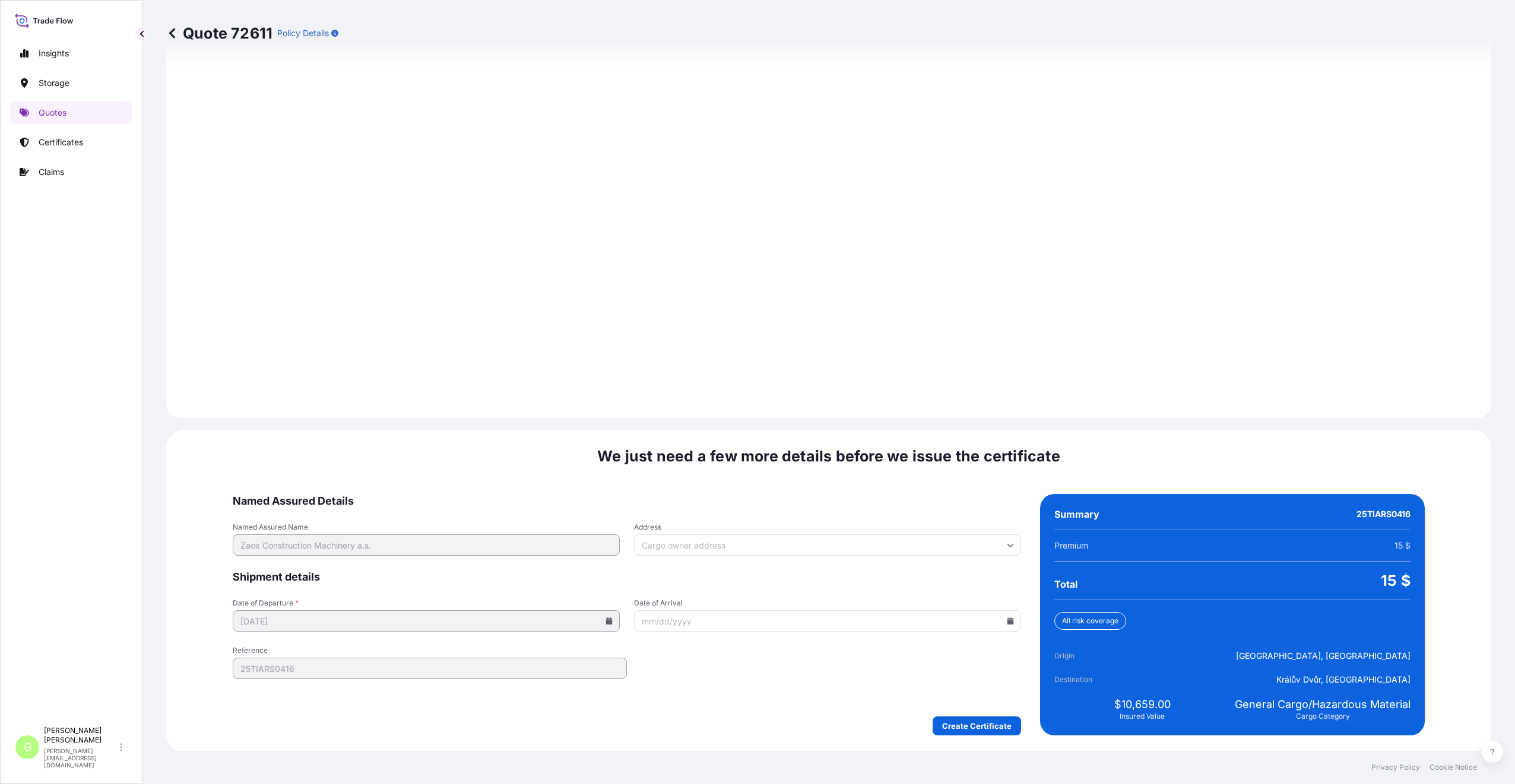
scroll to position [1428, 0]
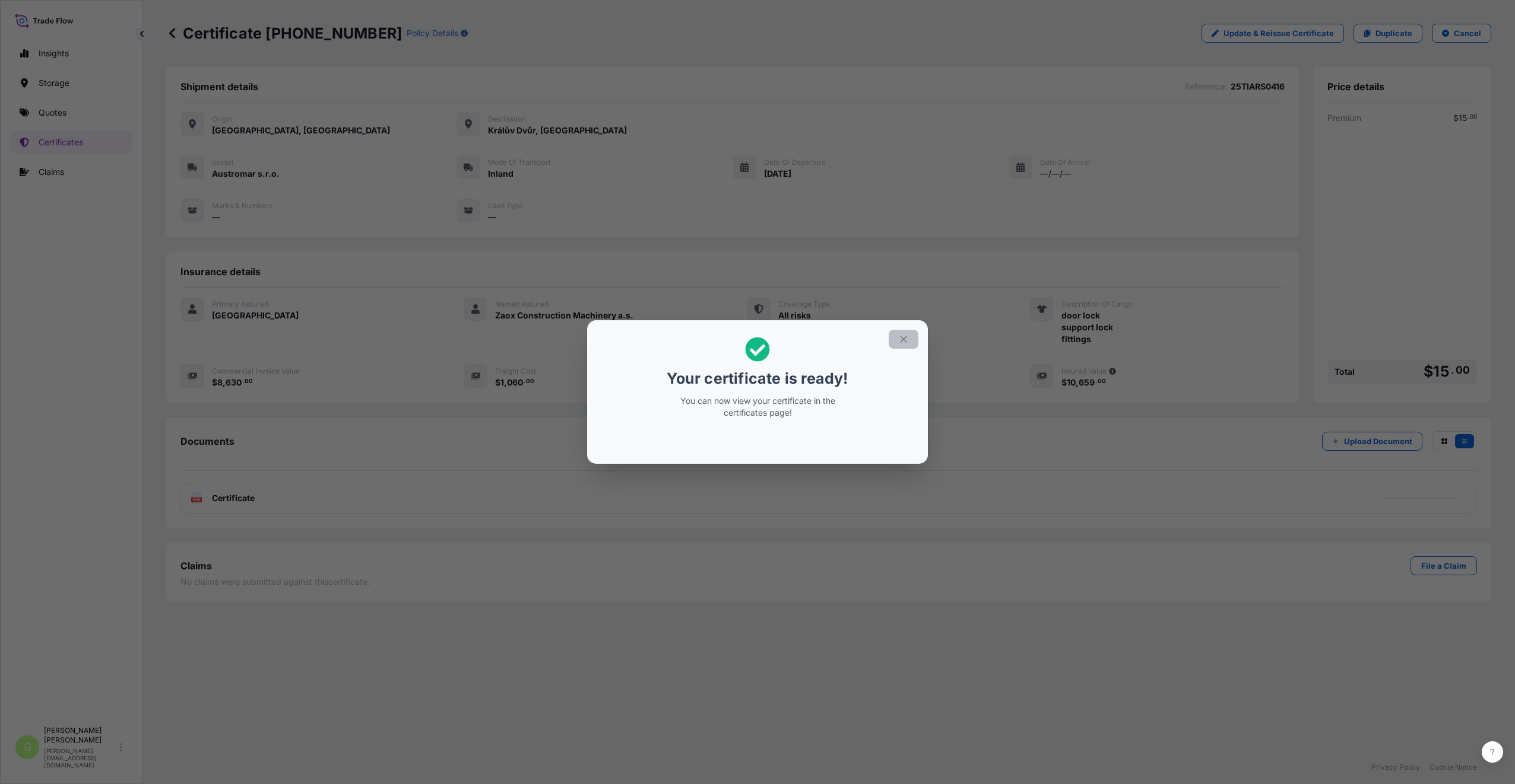
click at [904, 339] on icon "button" at bounding box center [903, 339] width 11 height 11
